Goal: Task Accomplishment & Management: Manage account settings

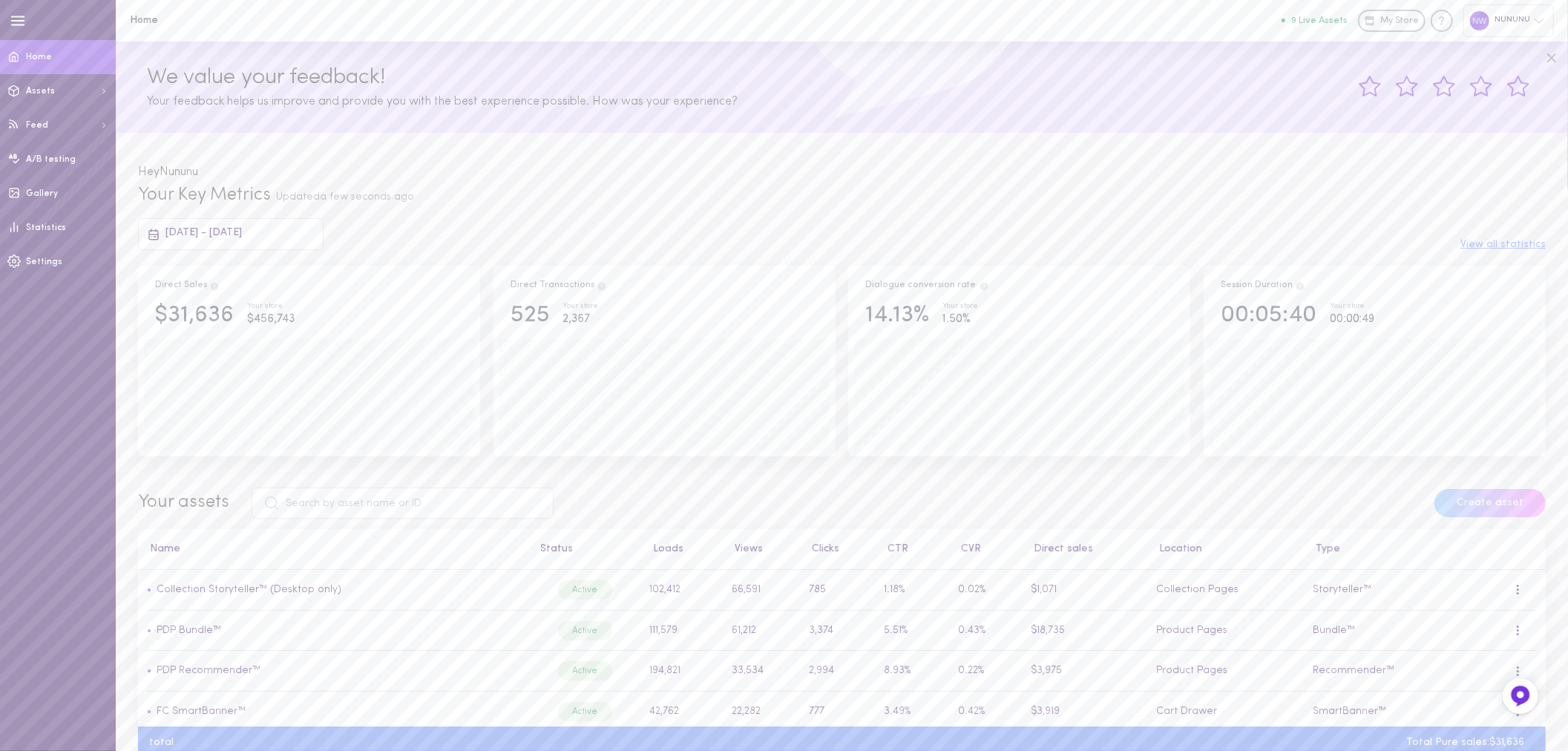
click at [1479, 19] on div at bounding box center [1479, 20] width 19 height 19
click at [1436, 318] on link "Settings" at bounding box center [1472, 308] width 162 height 27
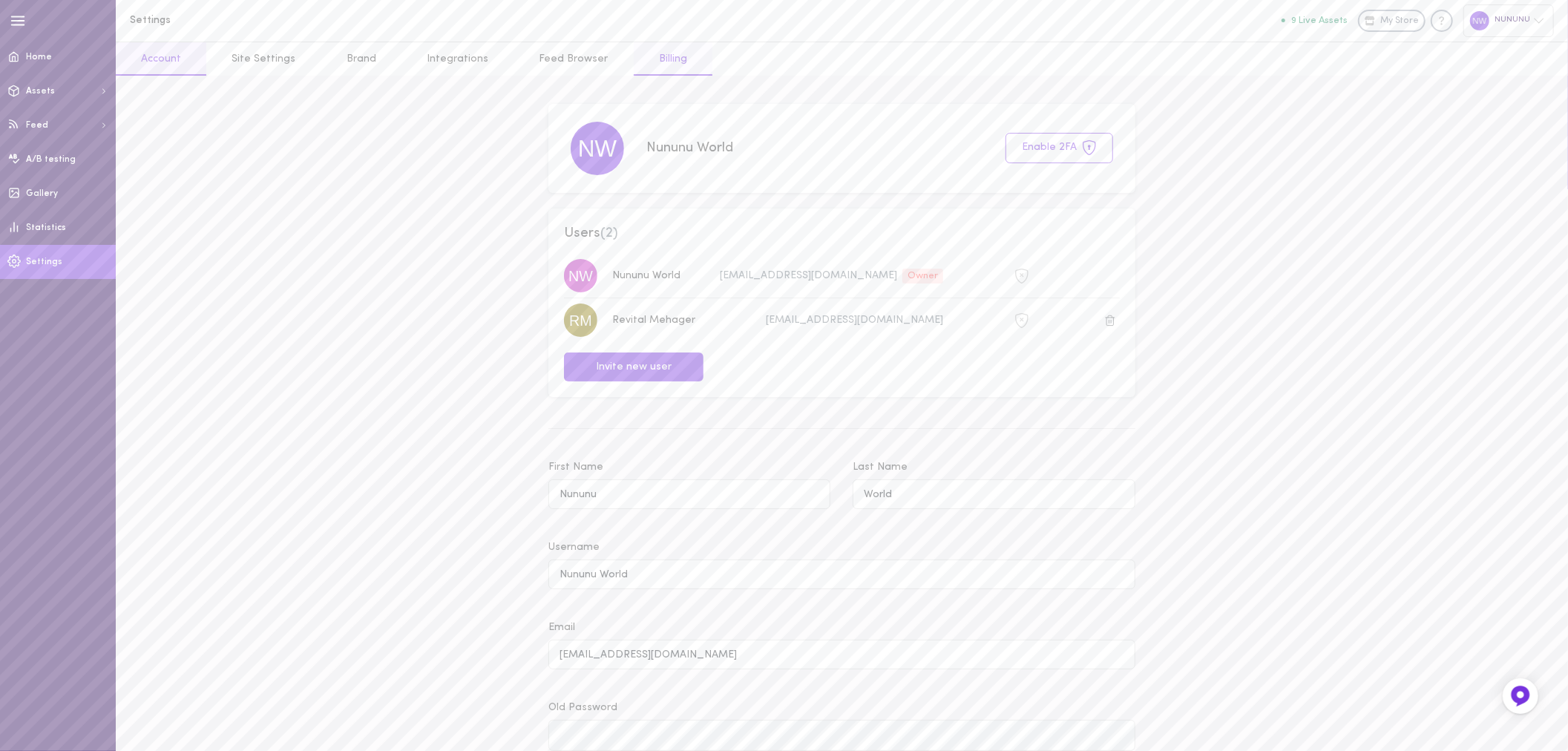
click at [657, 56] on link "Billing" at bounding box center [673, 59] width 79 height 33
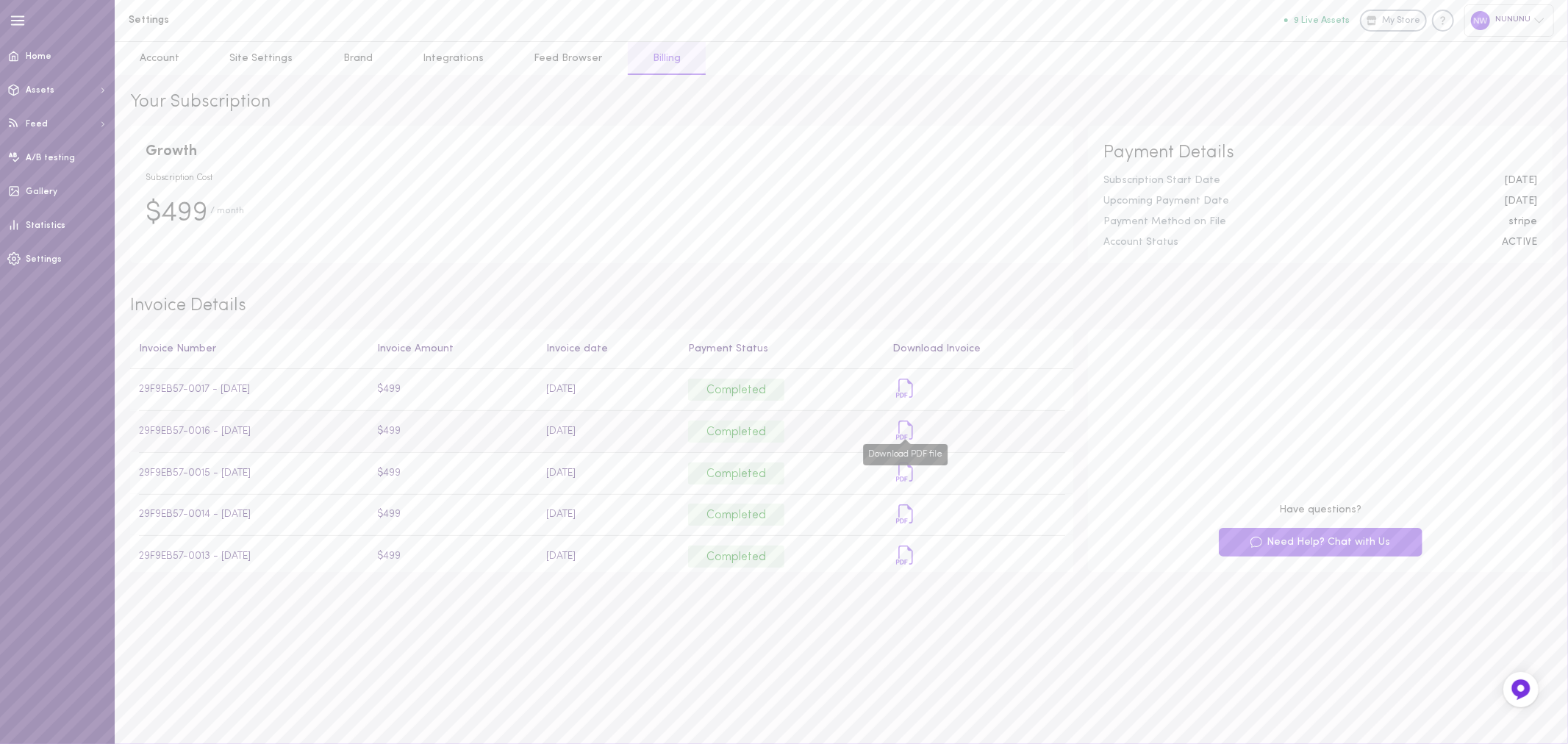
click at [896, 429] on icon "Download PDF file" at bounding box center [905, 430] width 19 height 19
